Goal: Task Accomplishment & Management: Use online tool/utility

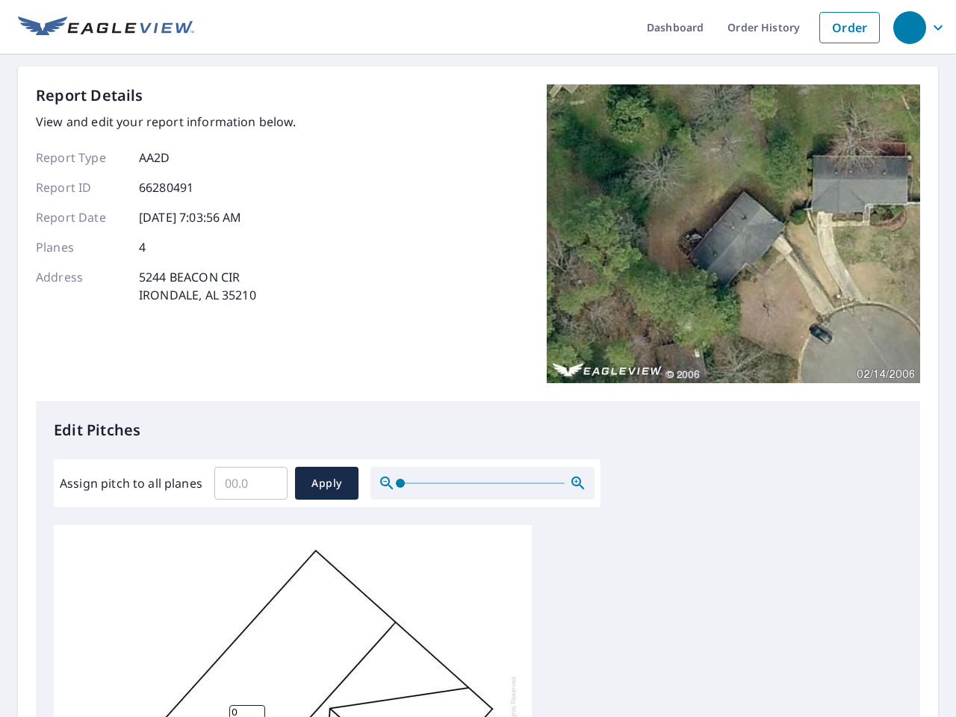
click at [478, 359] on div "Report Details View and edit your report information below. Report Type AA2D Re…" at bounding box center [478, 242] width 885 height 317
click at [909, 27] on div "button" at bounding box center [910, 27] width 33 height 33
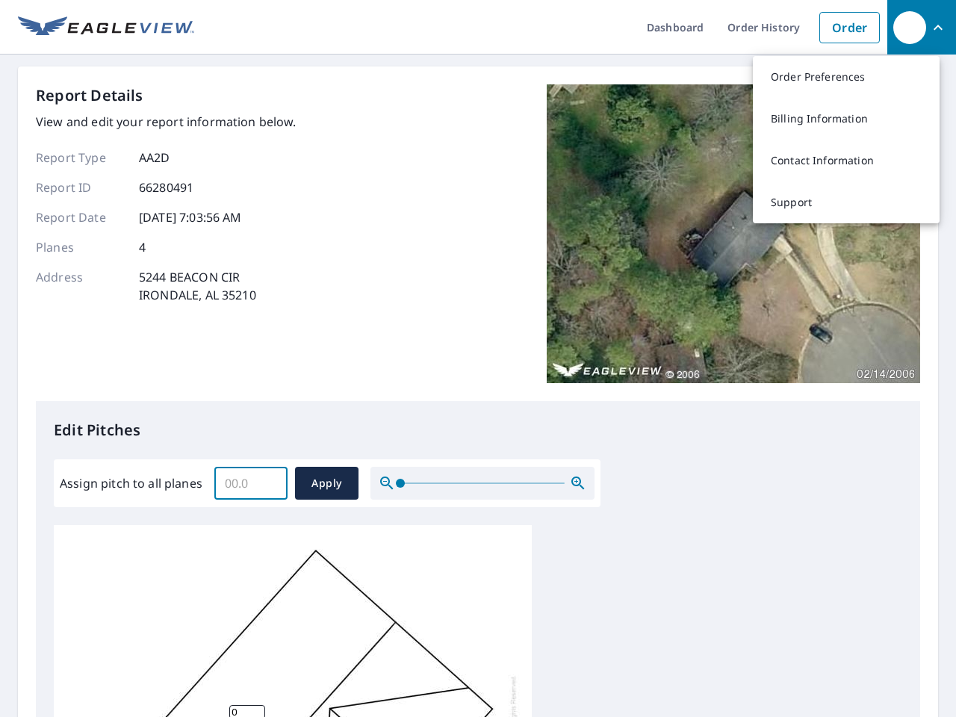
click at [251, 483] on input "Assign pitch to all planes" at bounding box center [250, 484] width 73 height 42
click at [327, 483] on span "Apply" at bounding box center [327, 483] width 40 height 19
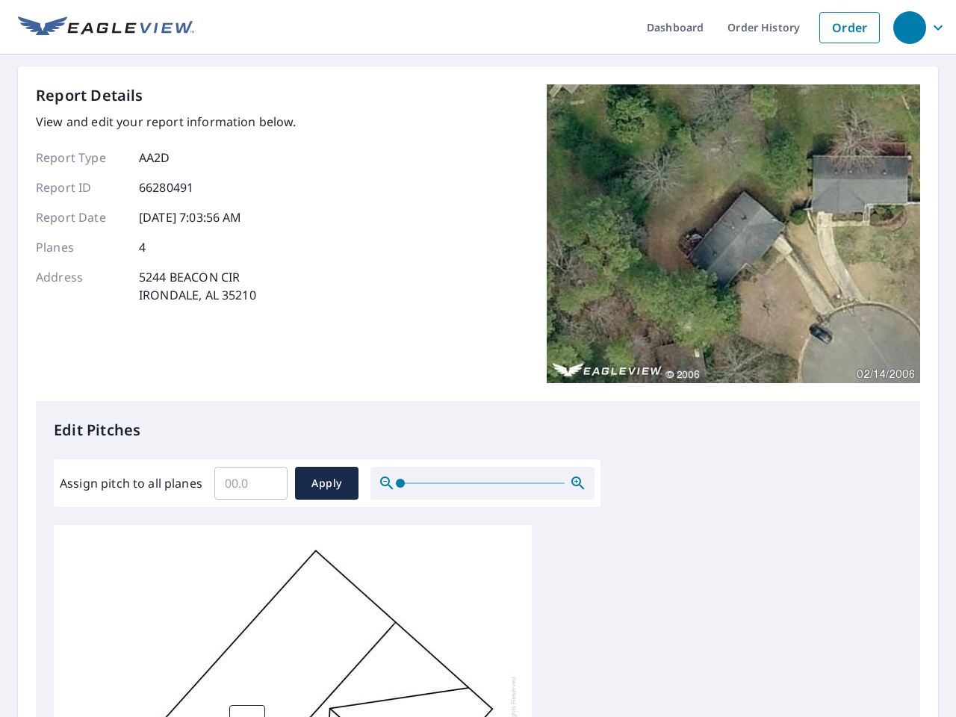
click at [578, 483] on icon "button" at bounding box center [578, 483] width 18 height 18
